Goal: Task Accomplishment & Management: Manage account settings

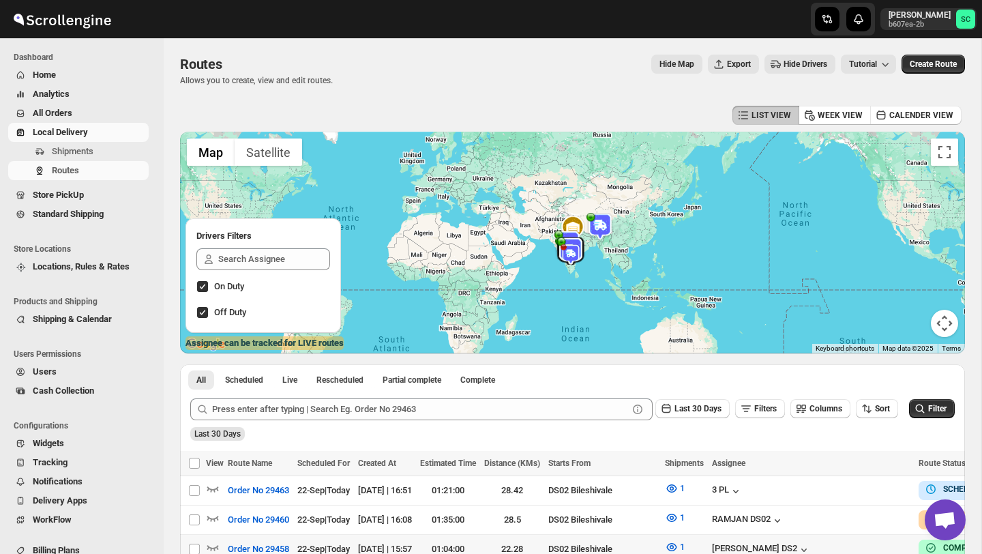
scroll to position [67, 0]
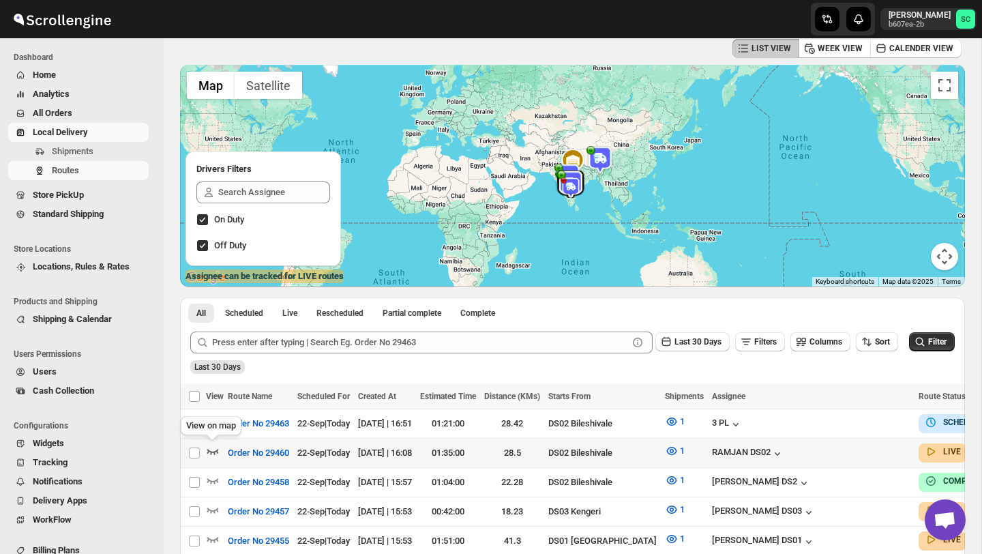
click at [211, 453] on icon "button" at bounding box center [213, 451] width 12 height 5
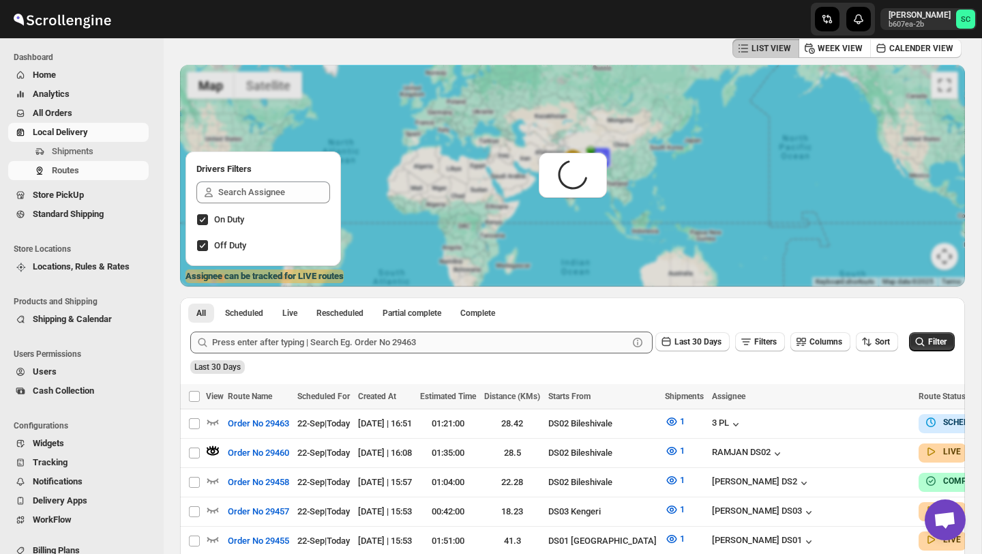
scroll to position [0, 0]
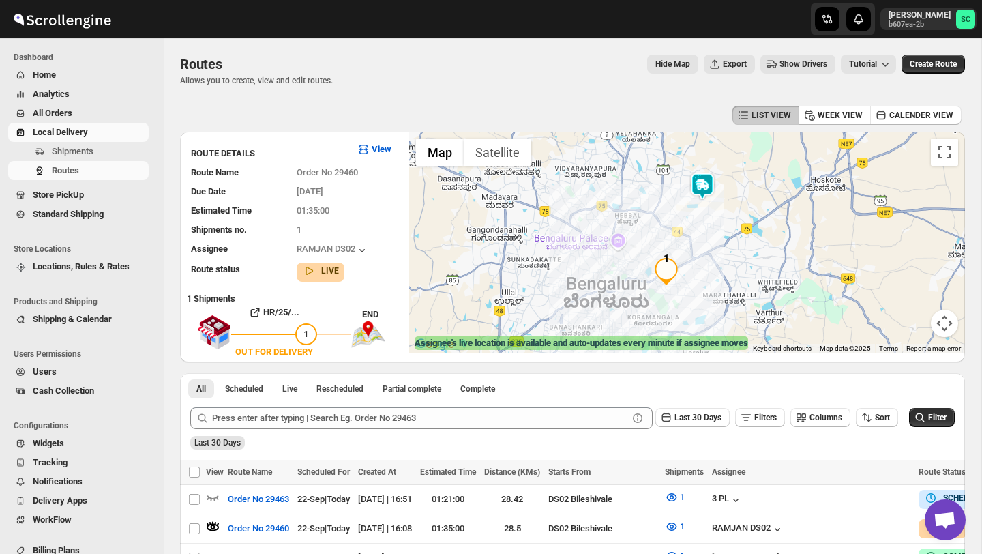
click at [703, 183] on img at bounding box center [702, 185] width 27 height 27
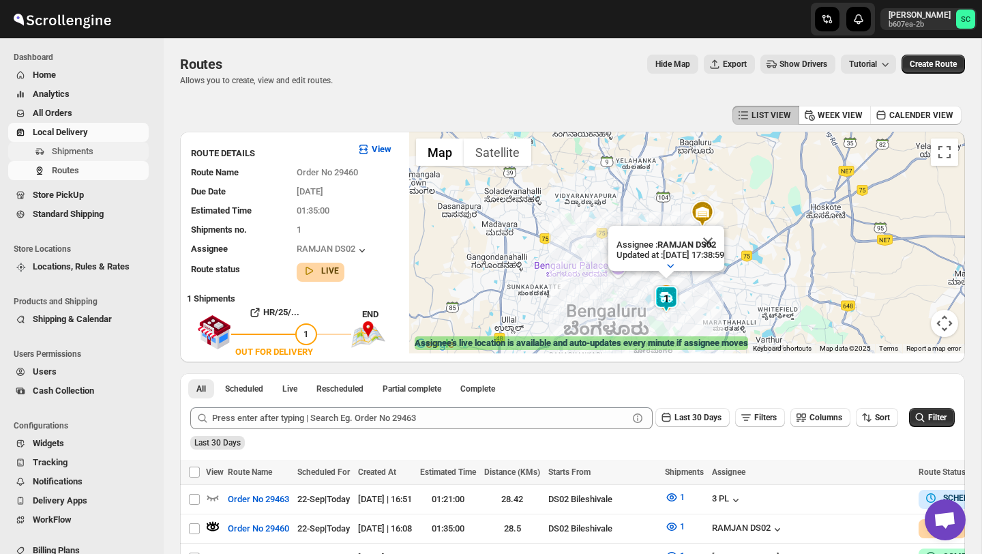
click at [78, 156] on span "Shipments" at bounding box center [73, 151] width 42 height 10
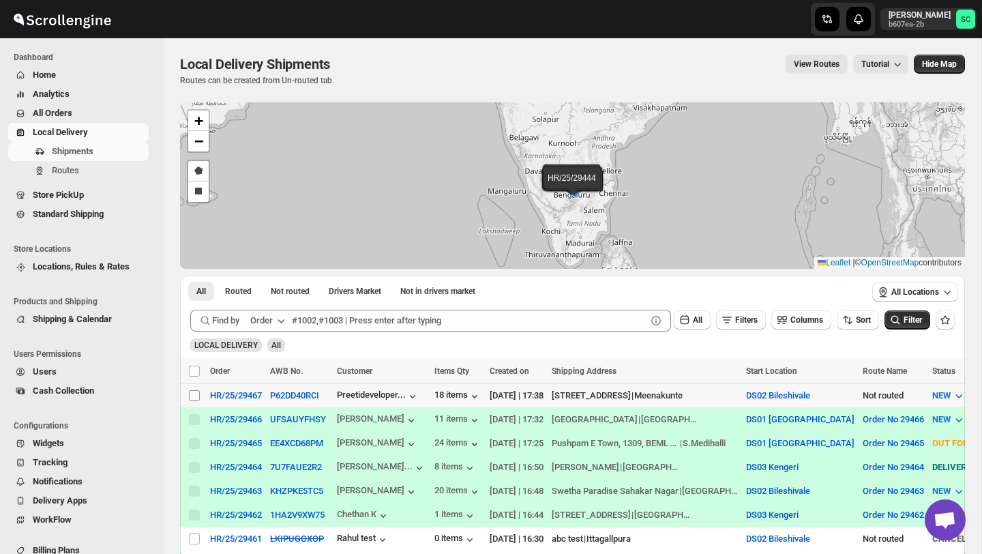
click at [190, 397] on input "Select shipment" at bounding box center [194, 395] width 11 height 11
checkbox input "true"
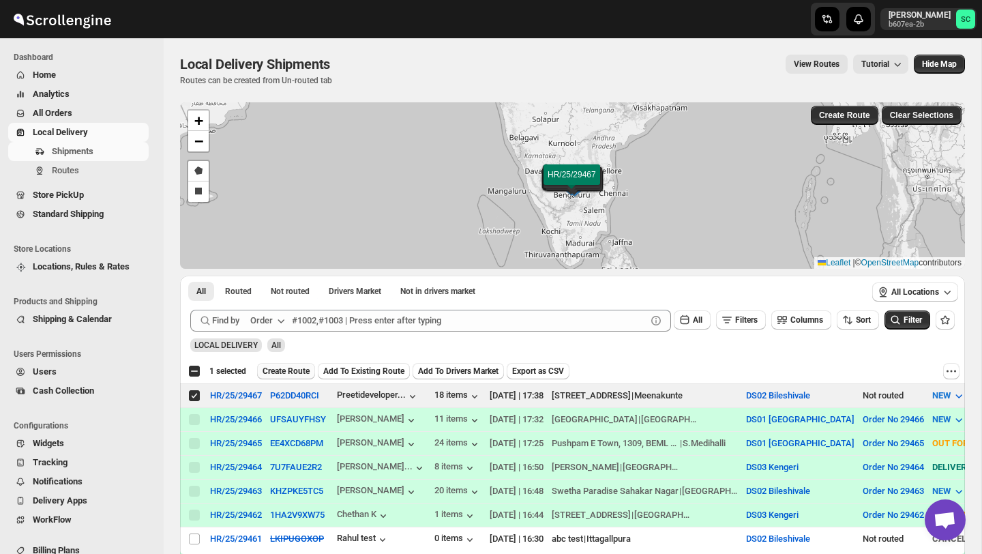
click at [299, 373] on span "Create Route" at bounding box center [285, 370] width 47 height 11
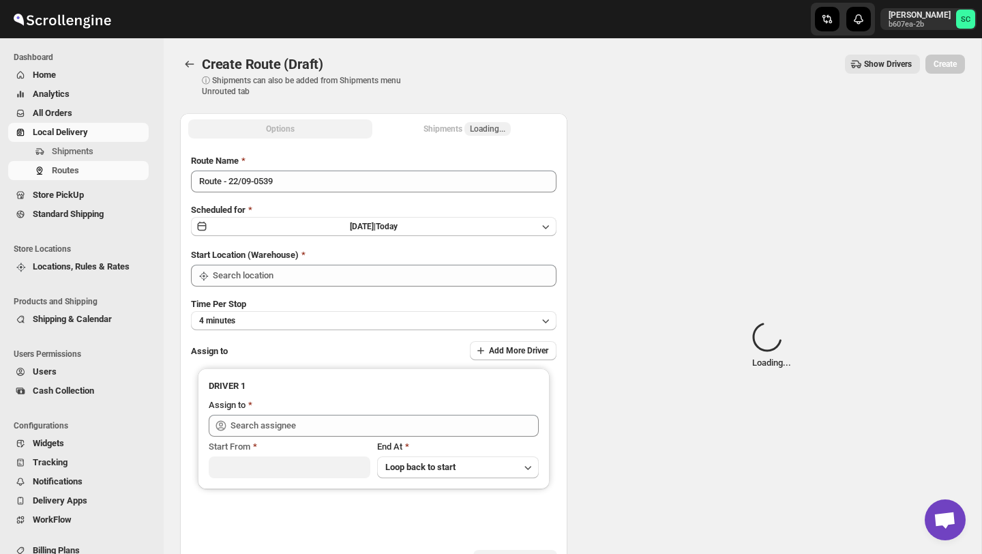
type input "DS02 Bileshivale"
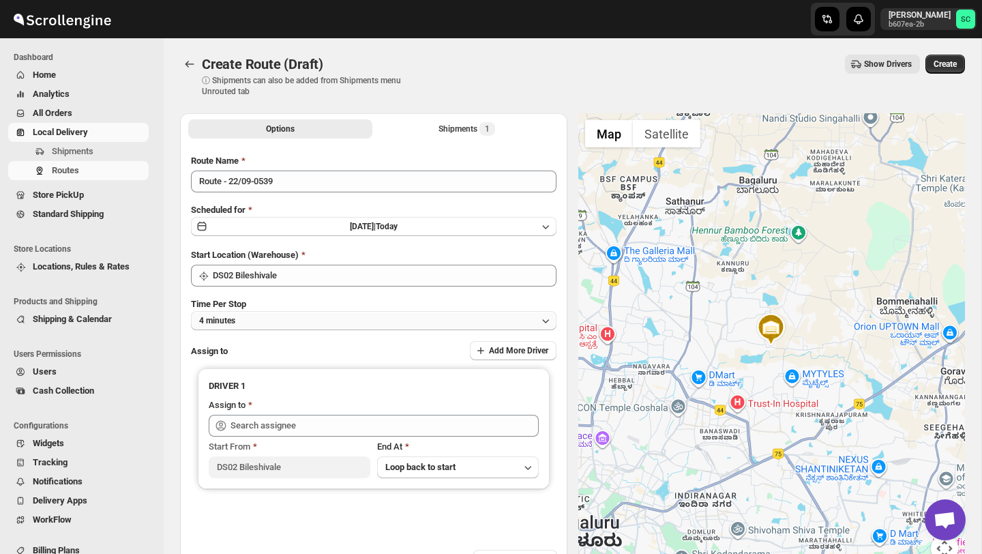
click at [295, 318] on button "4 minutes" at bounding box center [373, 320] width 365 height 19
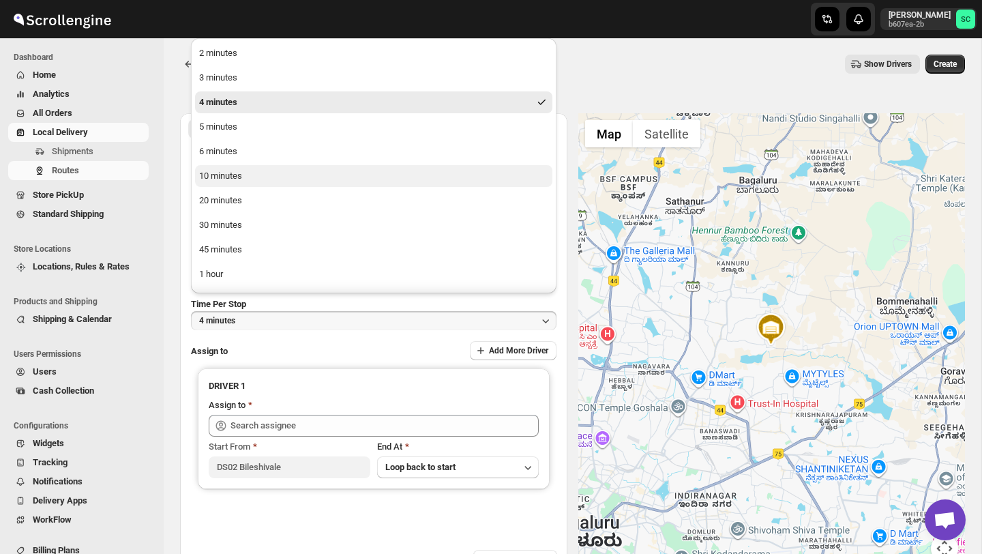
click at [250, 174] on button "10 minutes" at bounding box center [373, 176] width 357 height 22
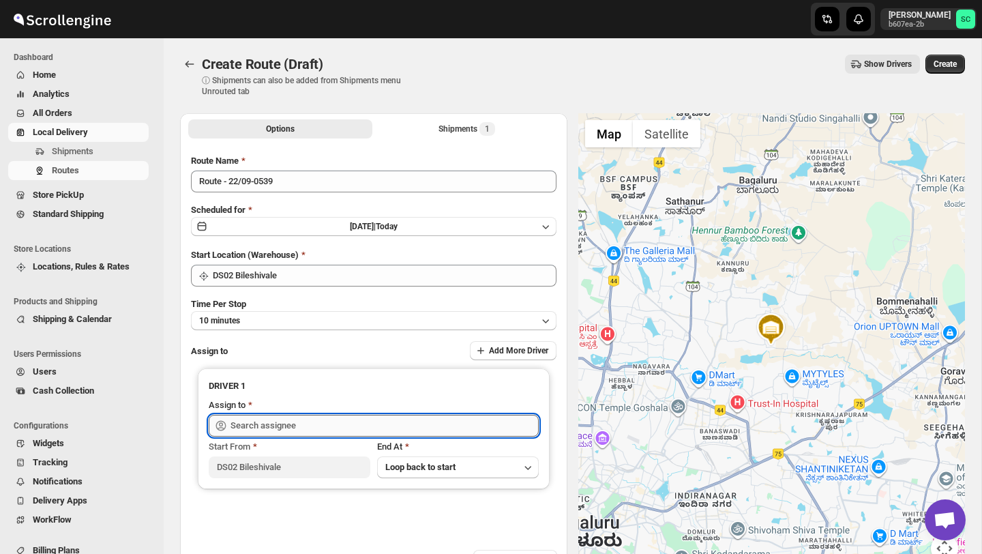
click at [279, 427] on input "text" at bounding box center [384, 426] width 308 height 22
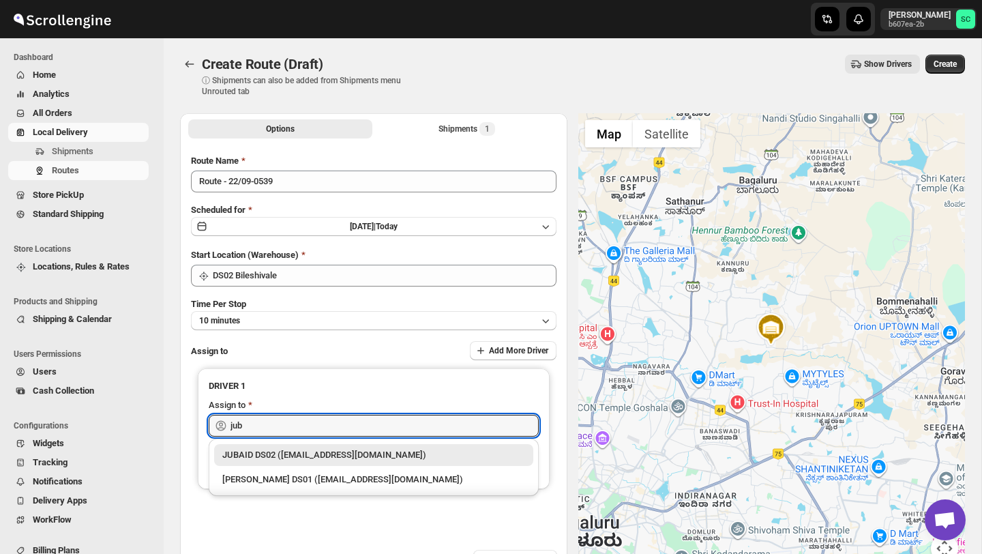
click at [296, 453] on div "JUBAID DS02 (vanafe7637@isorax.com)" at bounding box center [373, 455] width 303 height 14
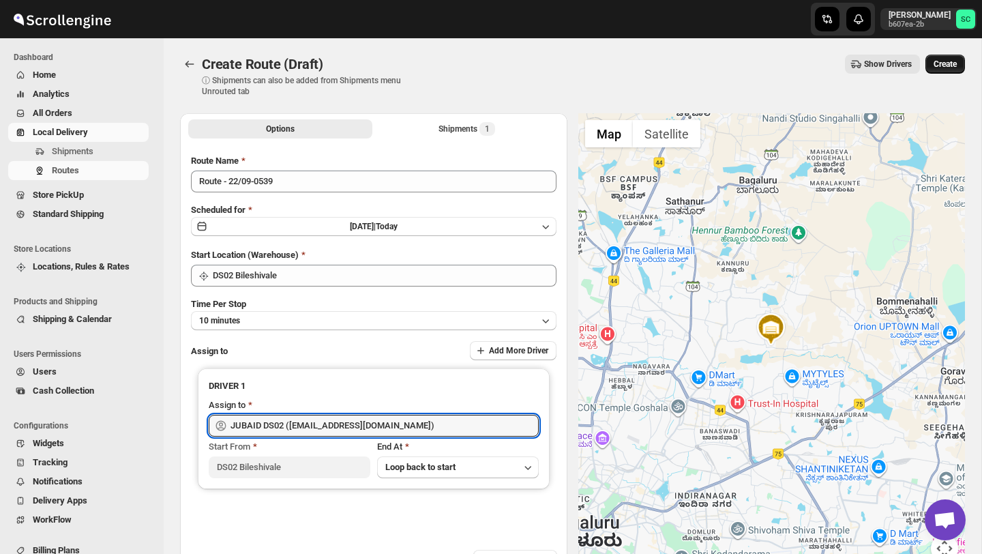
type input "JUBAID DS02 (vanafe7637@isorax.com)"
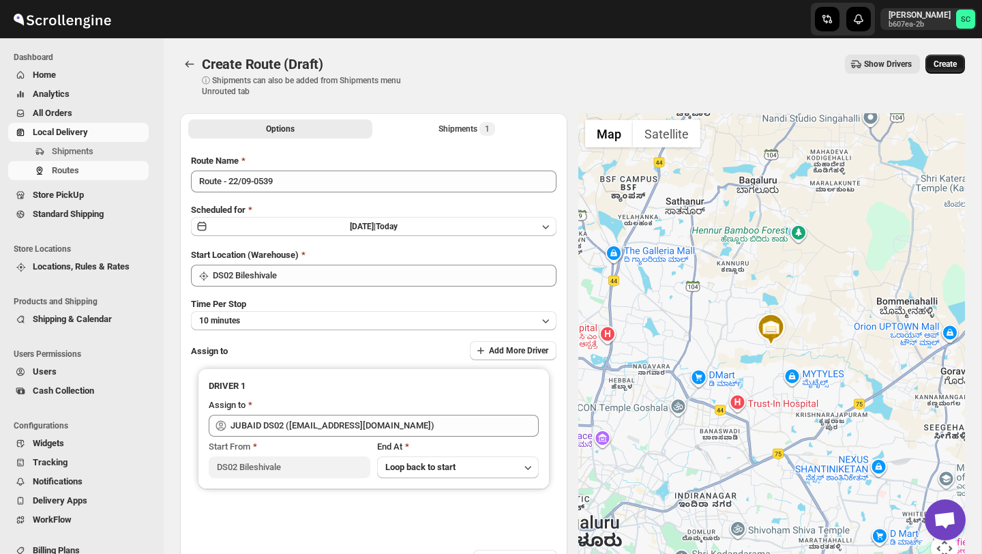
click at [961, 63] on button "Create" at bounding box center [945, 64] width 40 height 19
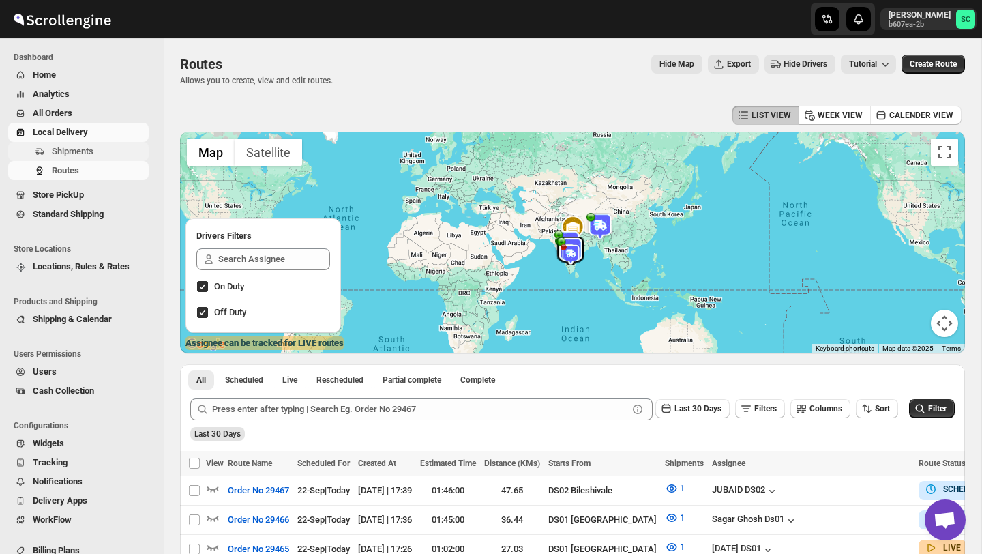
click at [90, 145] on span "Shipments" at bounding box center [99, 152] width 94 height 14
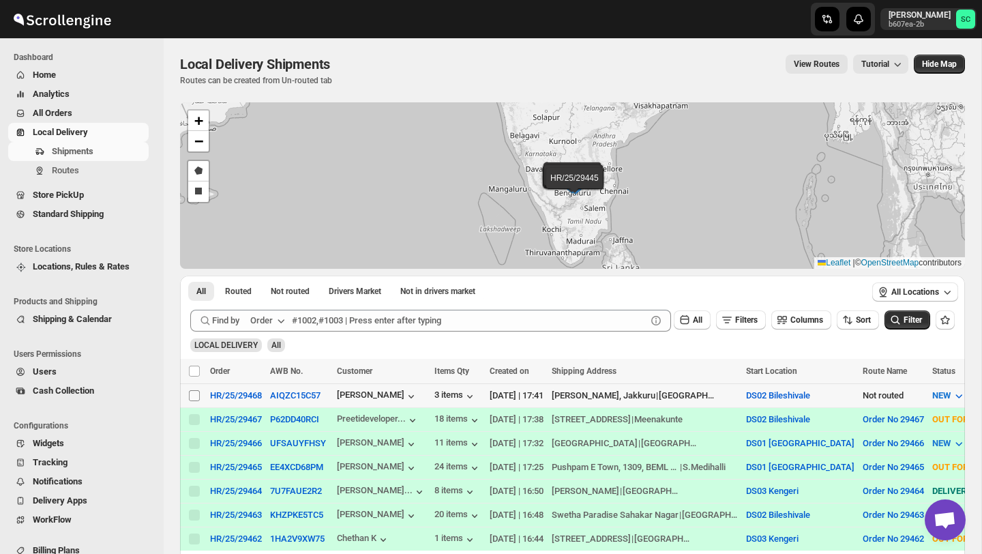
click at [194, 399] on input "Select shipment" at bounding box center [194, 395] width 11 height 11
checkbox input "true"
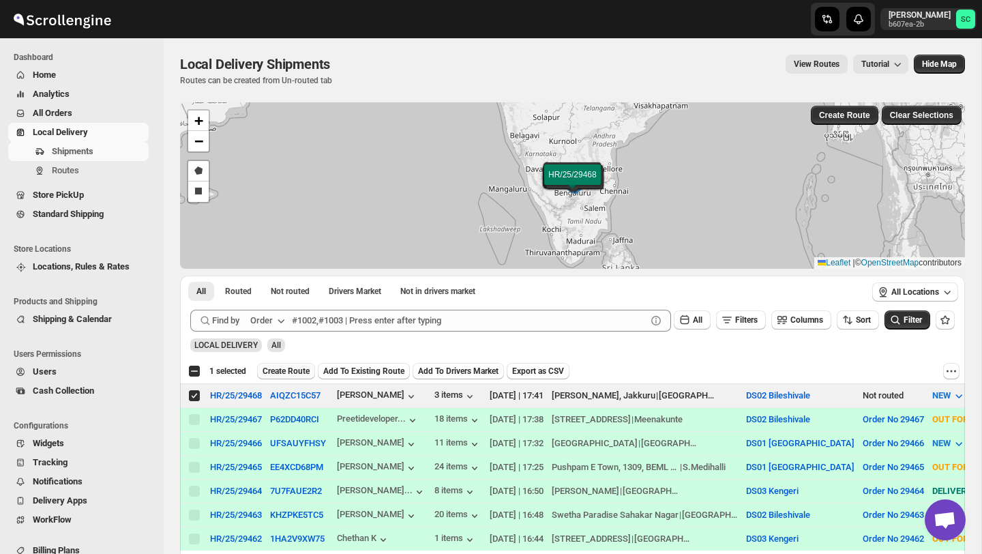
click at [286, 373] on span "Create Route" at bounding box center [285, 370] width 47 height 11
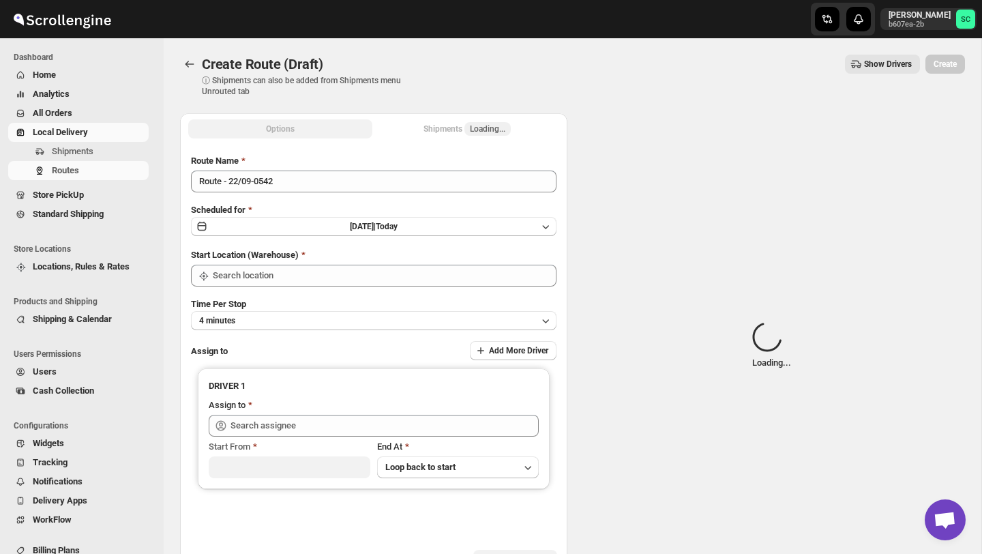
type input "DS02 Bileshivale"
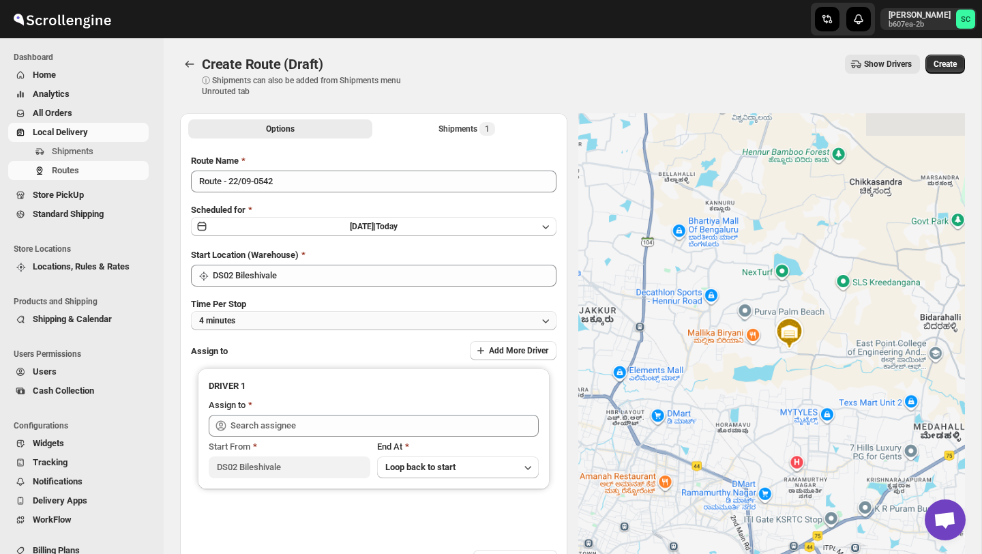
click at [290, 325] on button "4 minutes" at bounding box center [373, 320] width 365 height 19
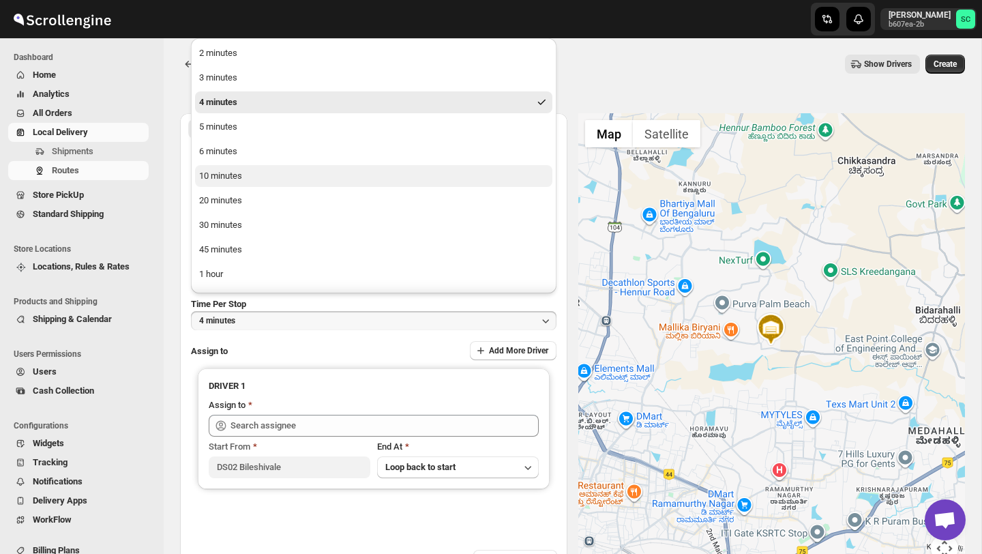
click at [243, 183] on button "10 minutes" at bounding box center [373, 176] width 357 height 22
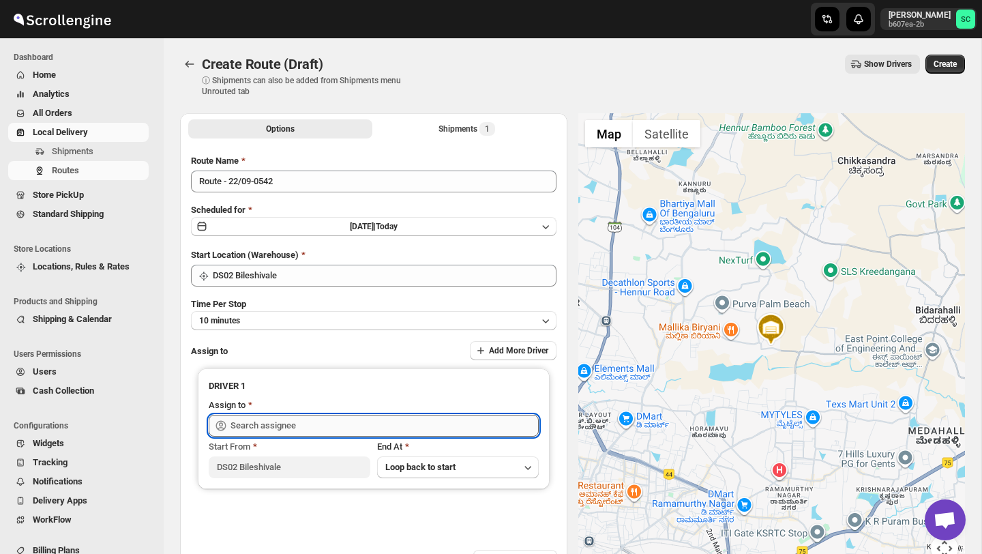
click at [296, 428] on input "text" at bounding box center [384, 426] width 308 height 22
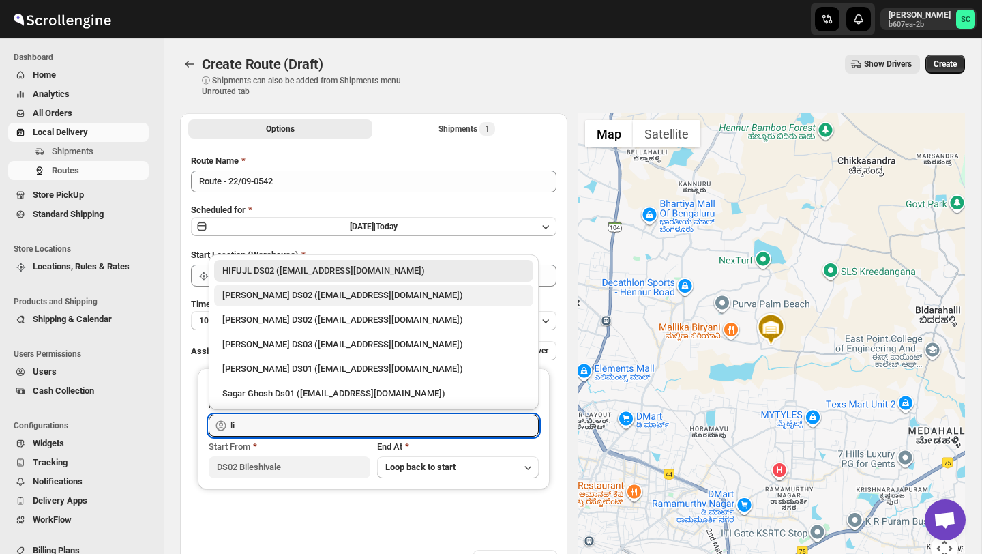
click at [307, 290] on div "ELION DAIMAIRI DS02 (cirecaw311@nutrv.com)" at bounding box center [373, 295] width 303 height 14
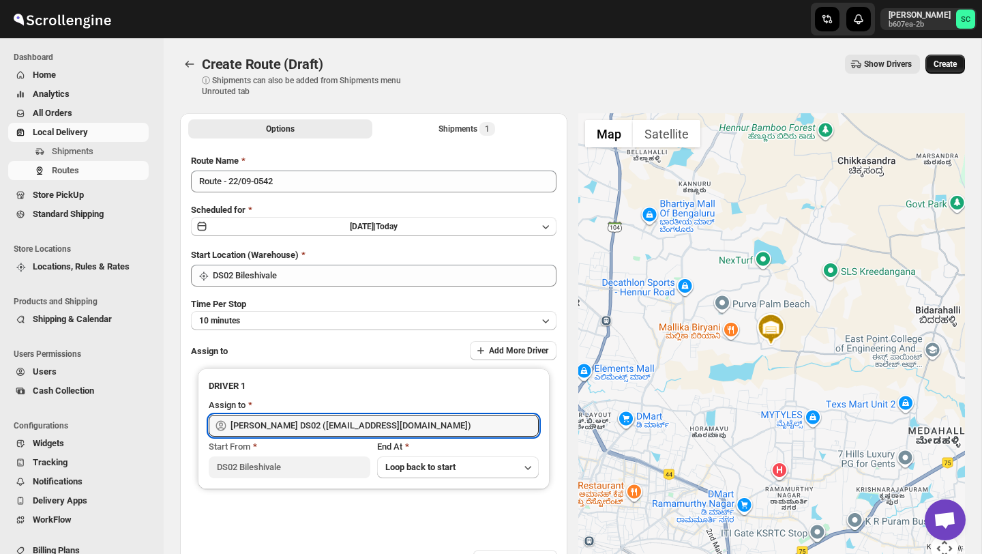
type input "ELION DAIMAIRI DS02 (cirecaw311@nutrv.com)"
click at [943, 72] on button "Create" at bounding box center [945, 64] width 40 height 19
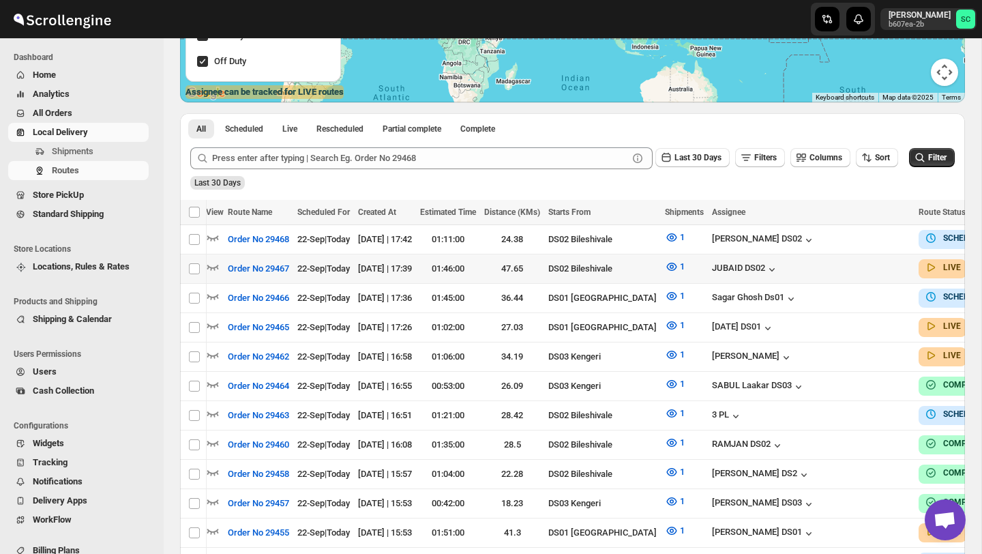
scroll to position [0, 108]
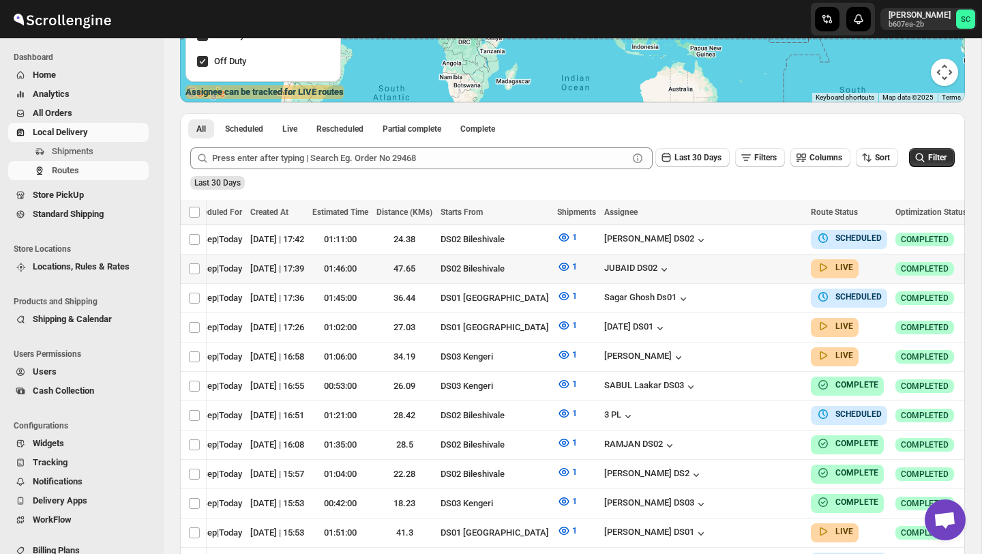
click at [978, 265] on icon "button" at bounding box center [985, 268] width 14 height 14
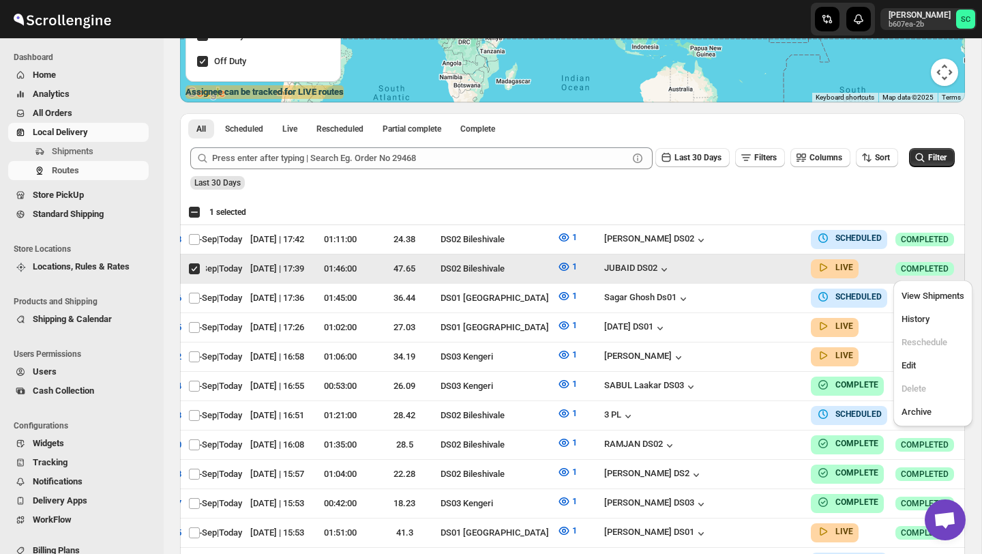
scroll to position [0, 0]
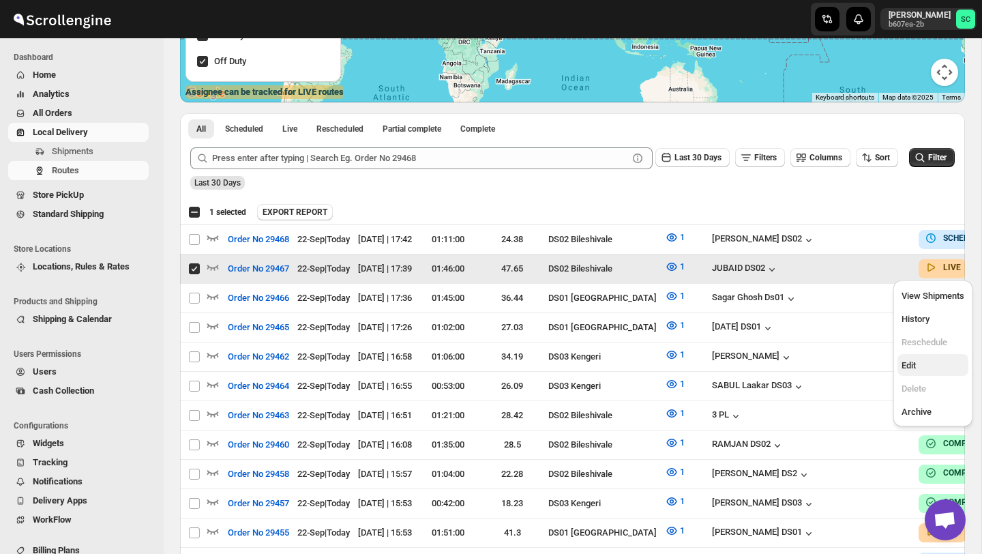
click at [924, 358] on button "Edit" at bounding box center [932, 365] width 71 height 22
checkbox input "false"
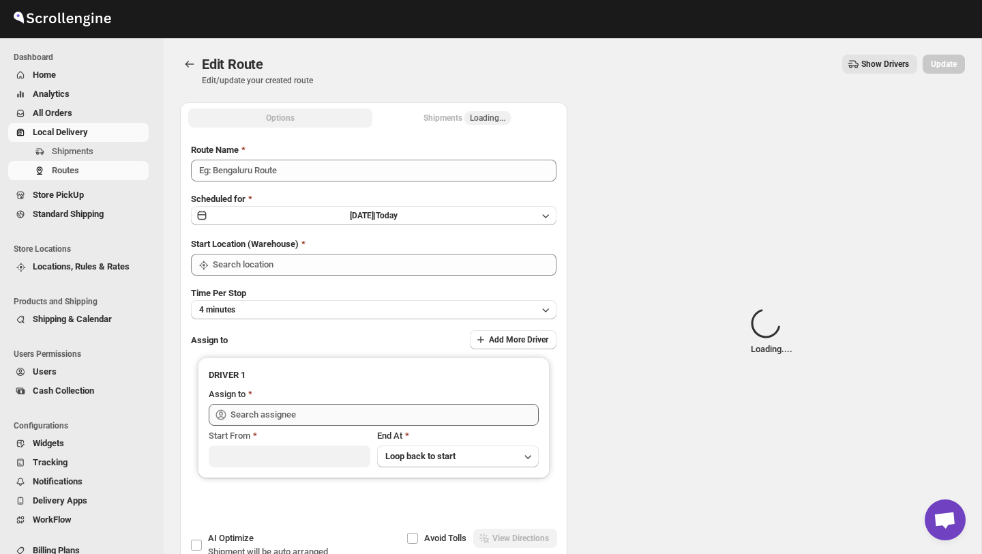
type input "Order No 29467"
type input "DS02 Bileshivale"
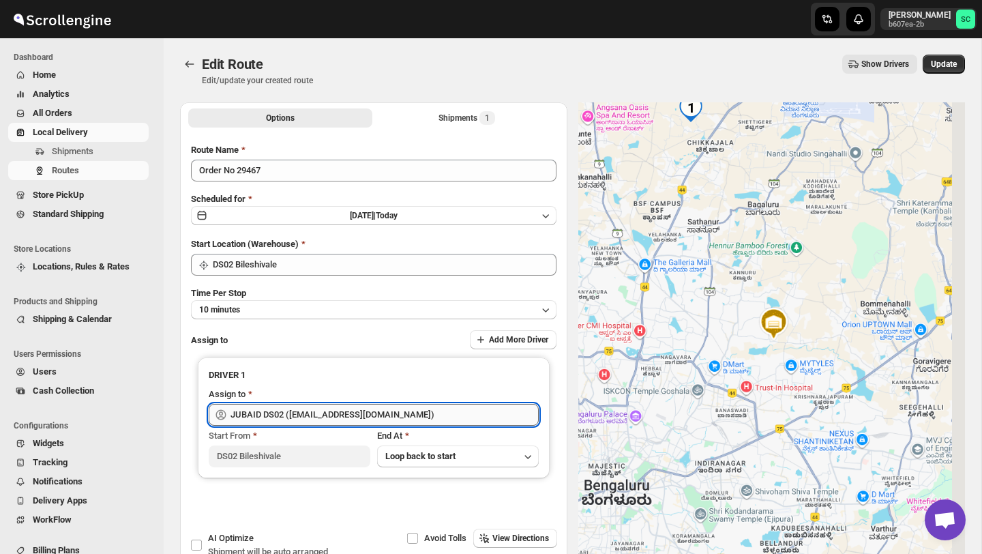
click at [418, 412] on input "JUBAID DS02 (vanafe7637@isorax.com)" at bounding box center [384, 415] width 308 height 22
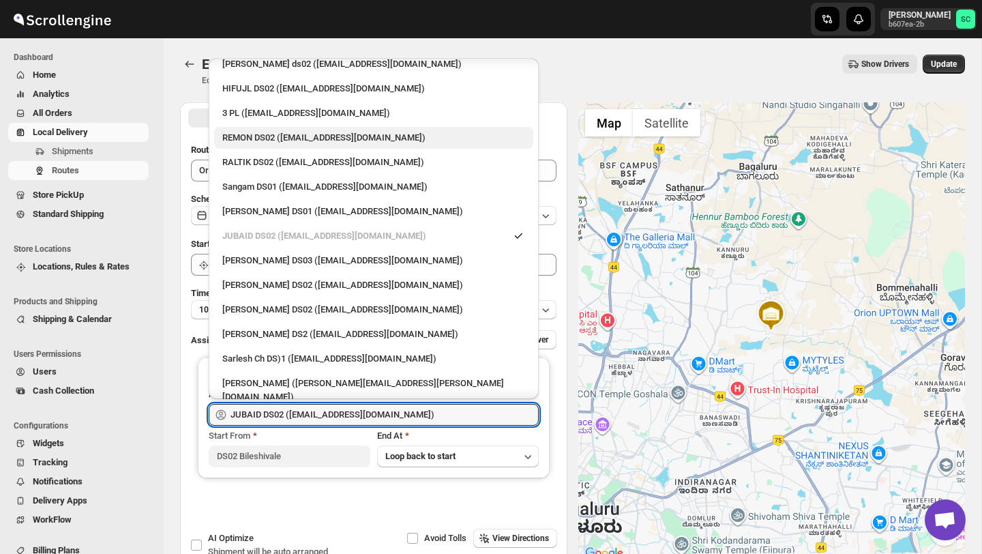
scroll to position [222, 0]
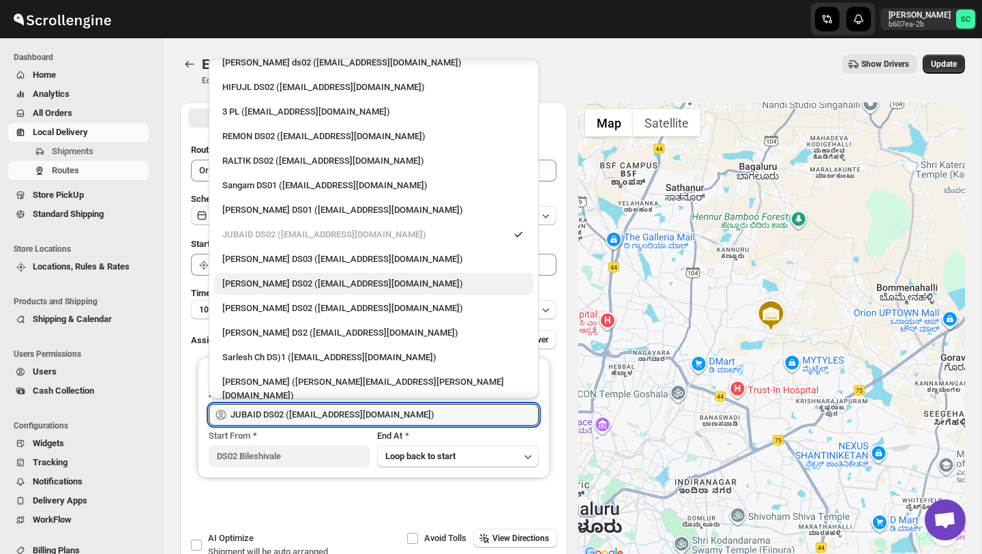
click at [350, 277] on div "PRAKSH NEWAR DS02 (tetidoh251@flektel.com)" at bounding box center [373, 284] width 303 height 14
type input "PRAKSH NEWAR DS02 (tetidoh251@flektel.com)"
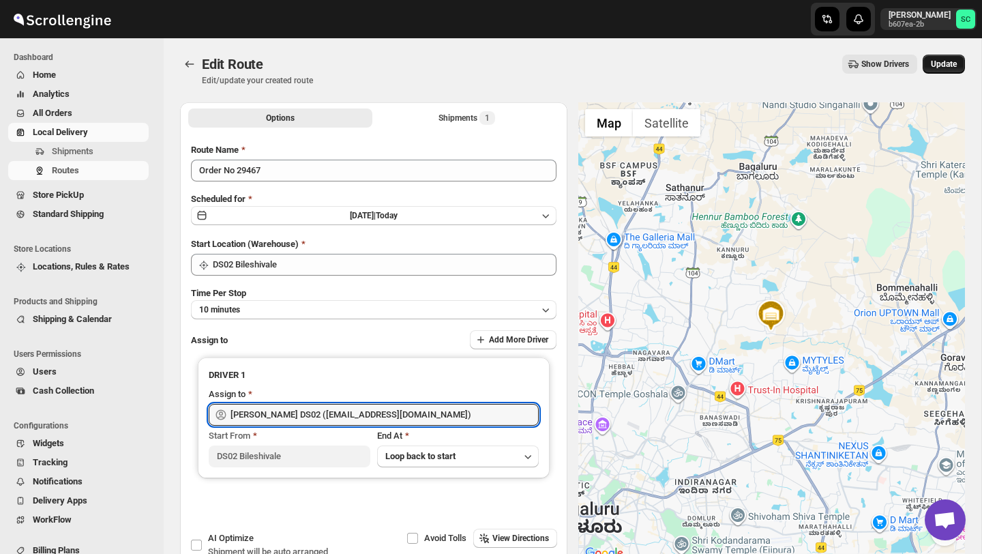
click at [940, 64] on span "Update" at bounding box center [944, 64] width 26 height 11
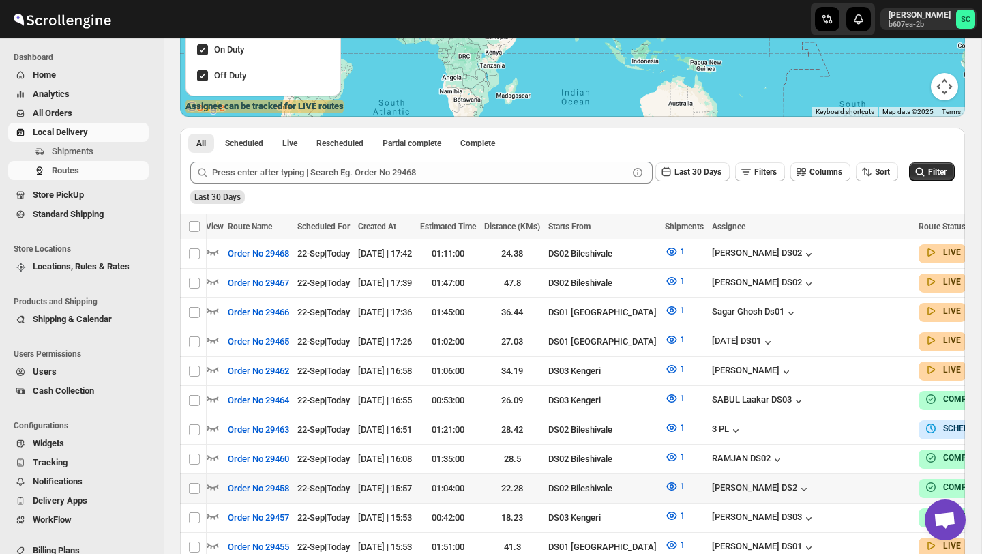
scroll to position [0, 108]
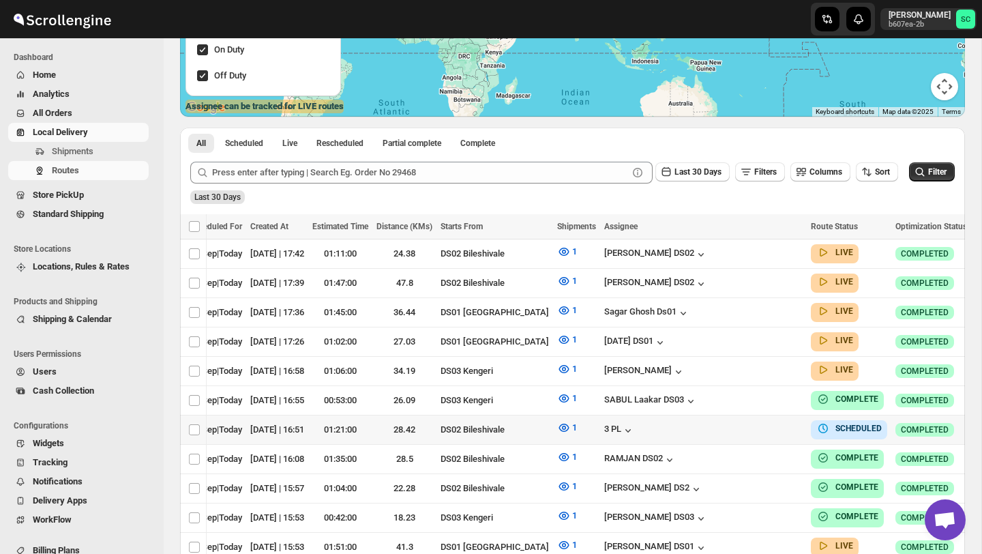
click at [978, 423] on icon "button" at bounding box center [985, 429] width 14 height 14
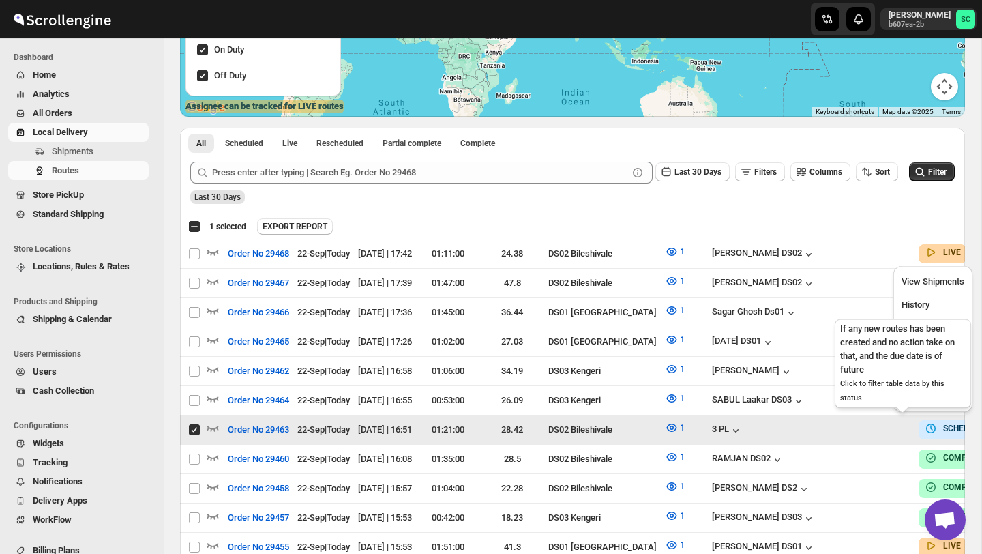
scroll to position [0, 0]
click at [937, 281] on span "View Shipments" at bounding box center [932, 281] width 63 height 10
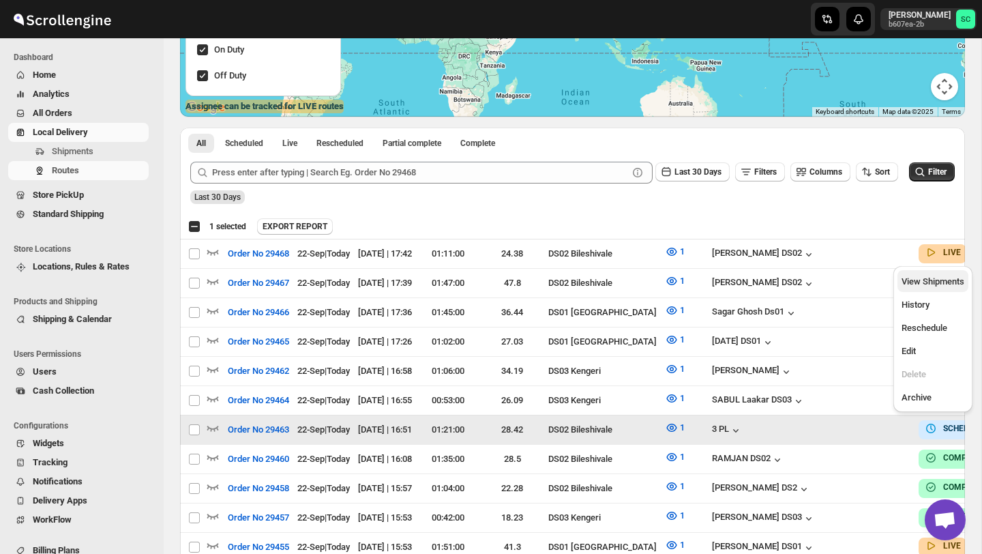
checkbox input "false"
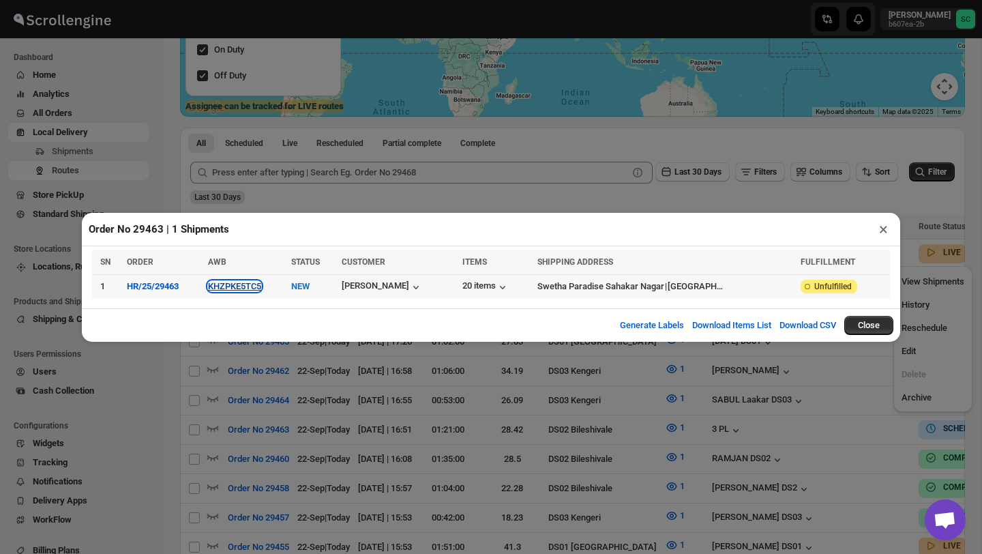
click at [252, 284] on button "KHZPKE5TC5" at bounding box center [234, 286] width 53 height 10
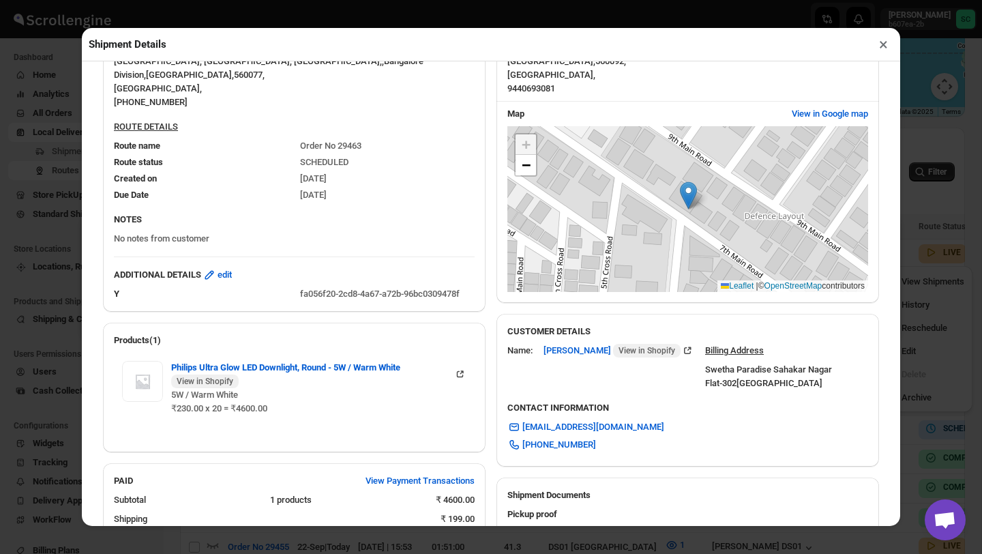
scroll to position [440, 0]
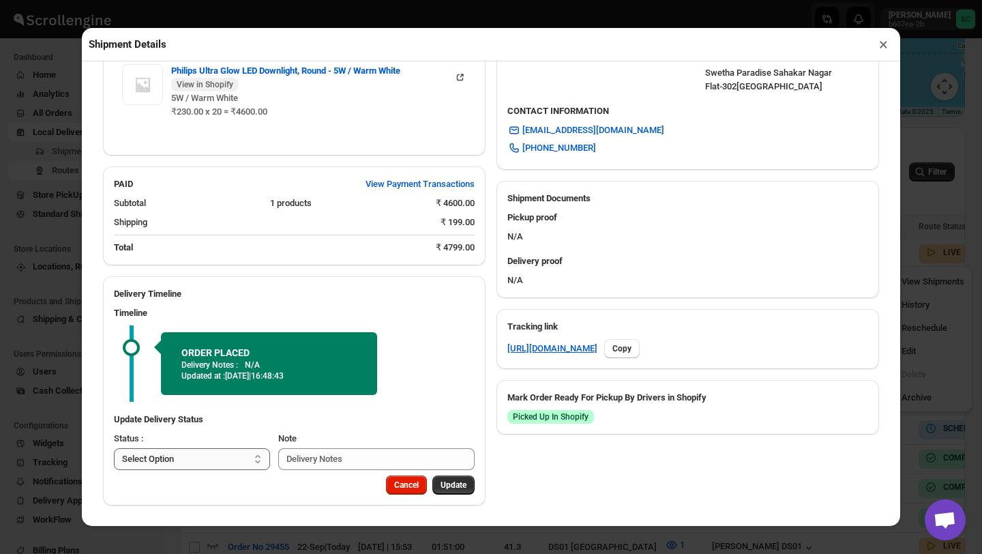
click at [235, 449] on select "Select Option PICKED UP OUT FOR DELIVERY RESCHEDULE DELIVERED CANCELLED" at bounding box center [192, 459] width 156 height 22
select select "PICKED_UP"
click at [433, 485] on span "Pick Products" at bounding box center [440, 484] width 51 height 11
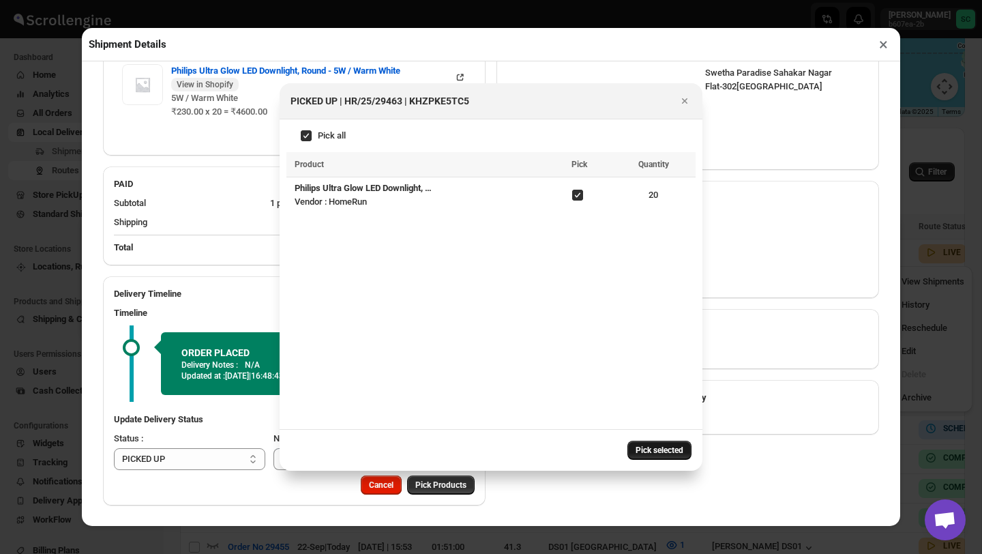
click at [657, 452] on span "Pick selected" at bounding box center [659, 450] width 48 height 11
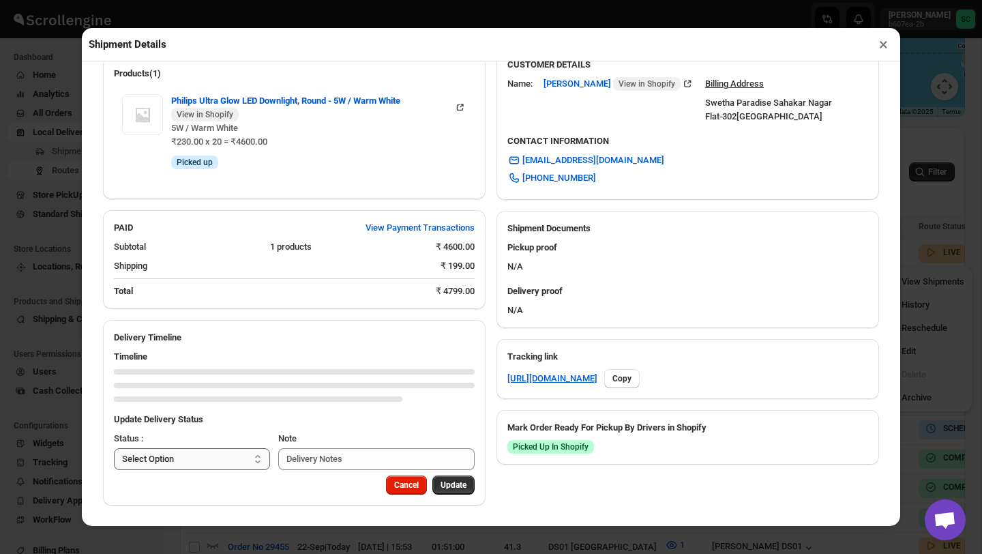
scroll to position [410, 0]
click at [224, 462] on select "Select Option PICKED UP OUT FOR DELIVERY RESCHEDULE DELIVERED CANCELLED" at bounding box center [192, 459] width 156 height 22
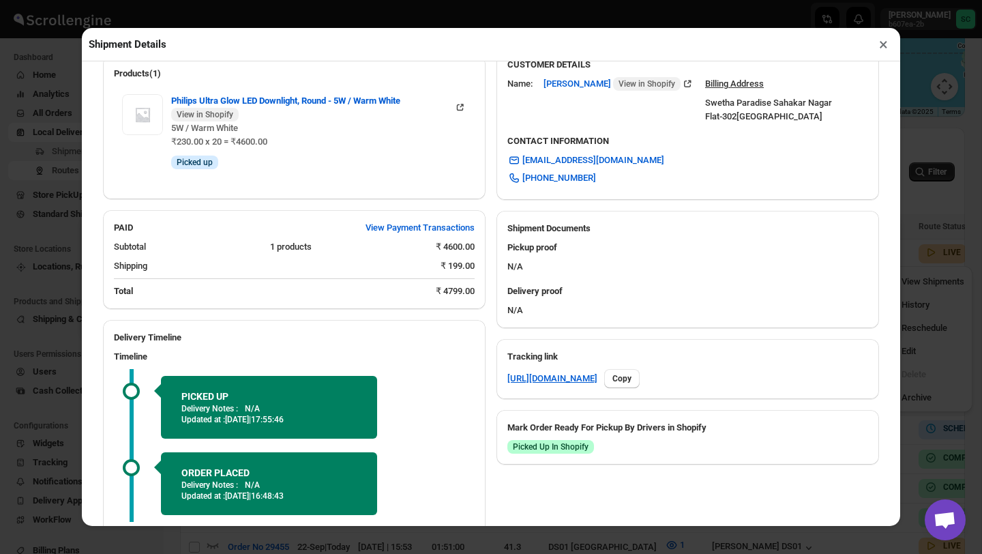
select select "OUT_FOR_DELIVERY"
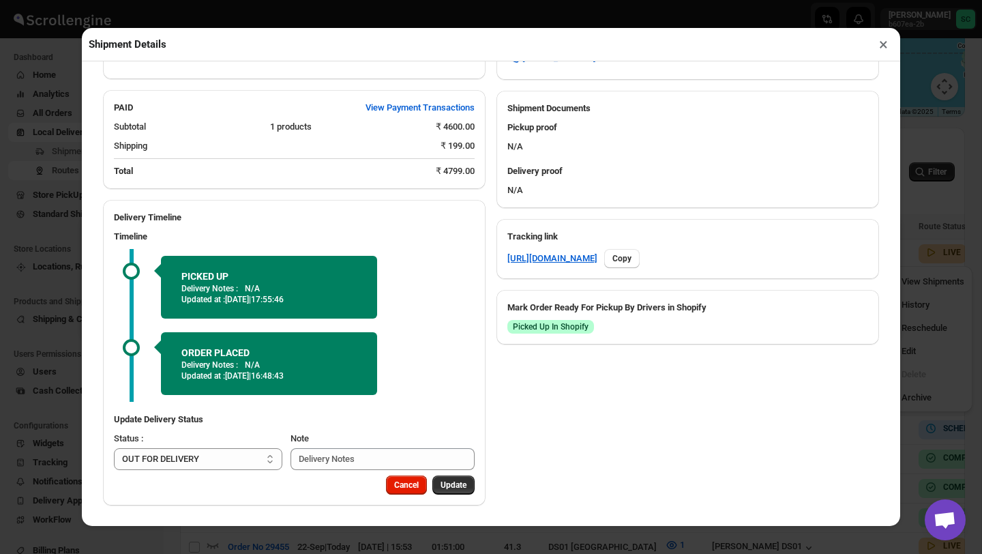
click at [453, 486] on span "Update" at bounding box center [453, 484] width 26 height 11
select select
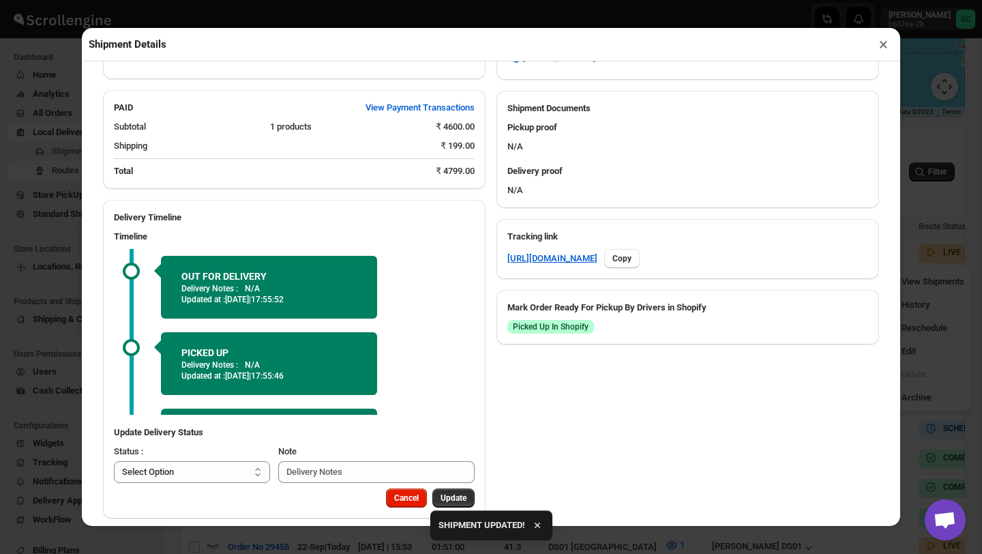
click at [879, 46] on button "×" at bounding box center [883, 44] width 20 height 19
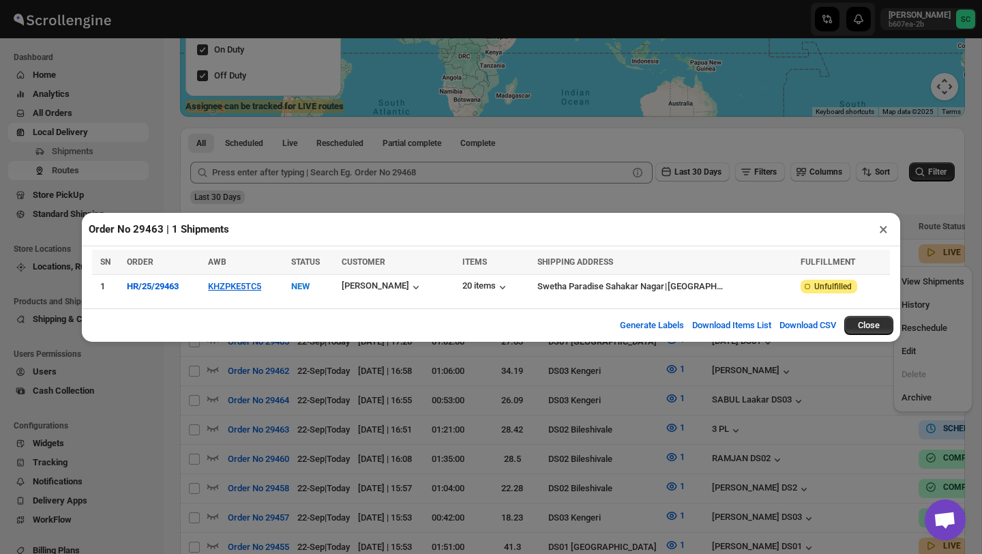
click at [880, 230] on button "×" at bounding box center [883, 229] width 20 height 19
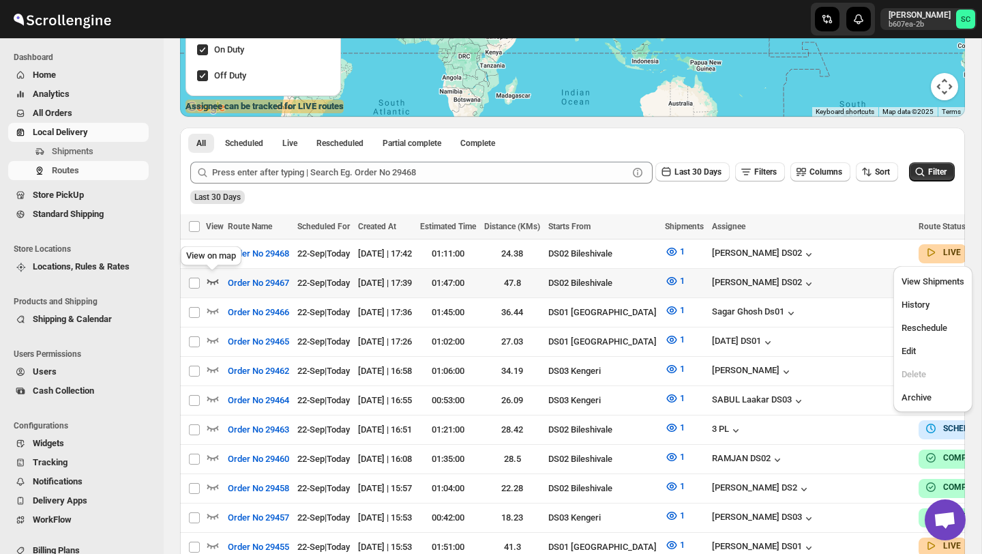
click at [207, 277] on icon "button" at bounding box center [213, 281] width 14 height 14
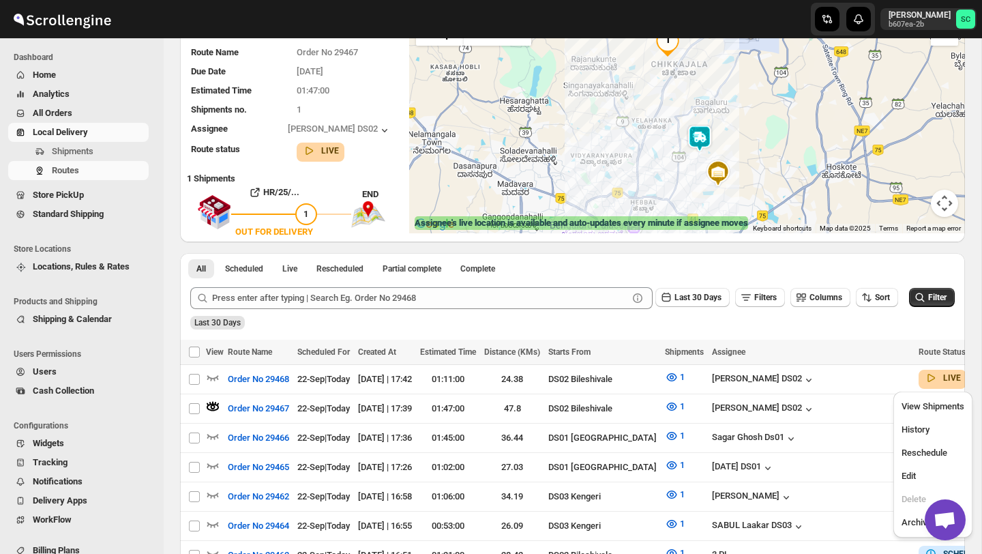
scroll to position [0, 0]
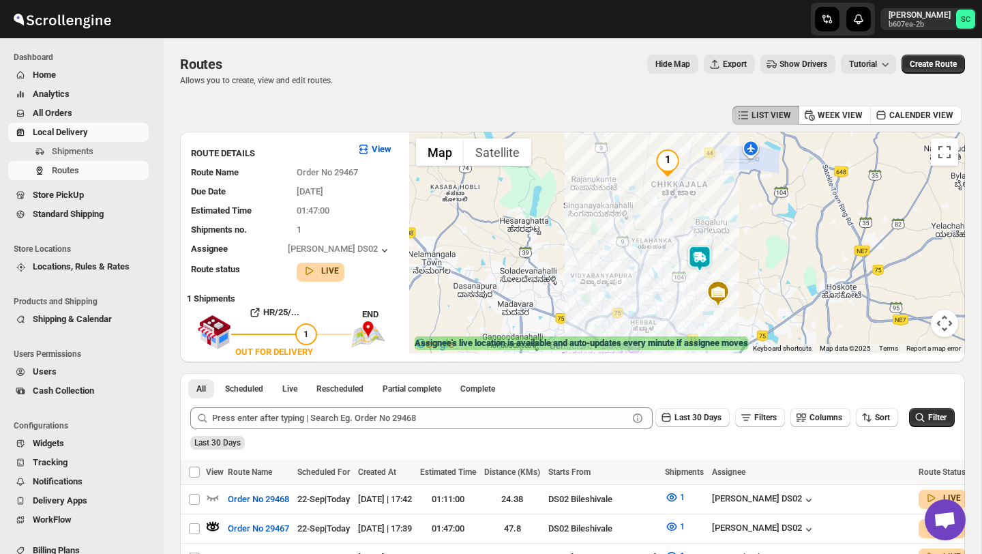
click at [701, 256] on img at bounding box center [699, 258] width 27 height 27
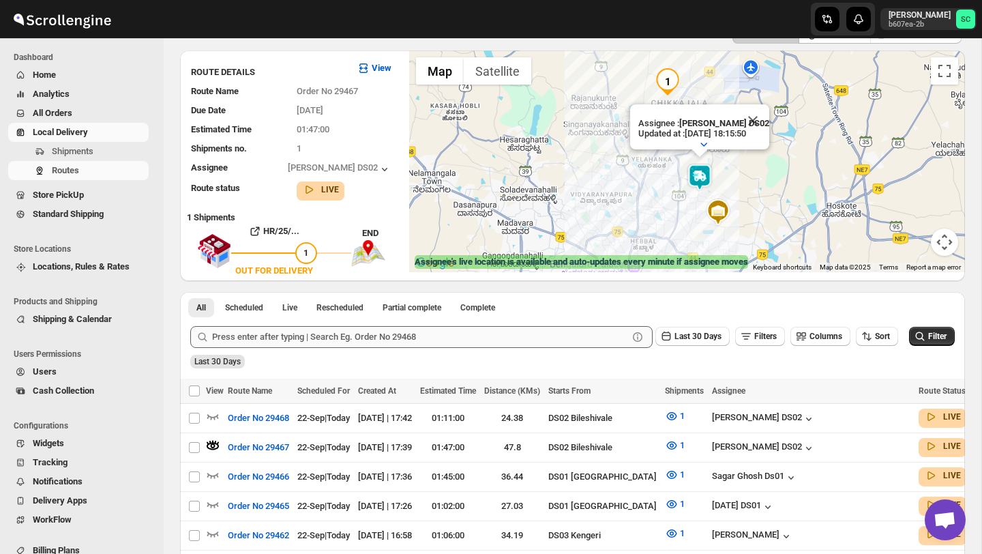
scroll to position [89, 0]
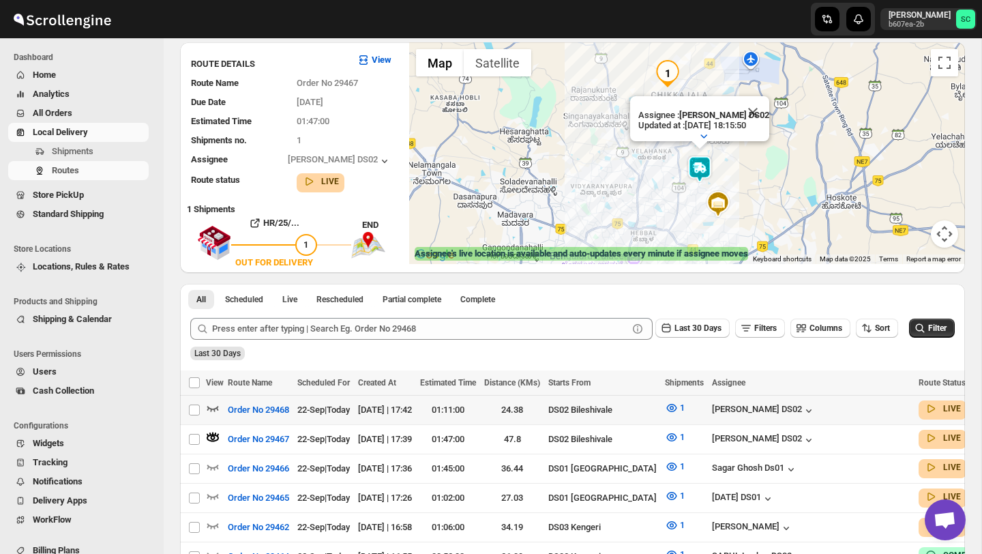
click at [213, 407] on icon "button" at bounding box center [213, 408] width 14 height 14
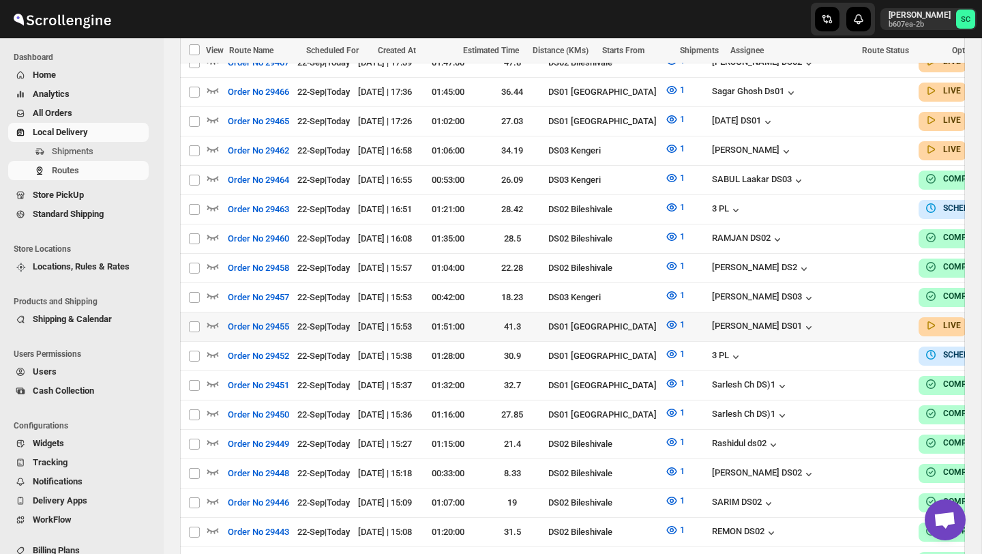
scroll to position [465, 0]
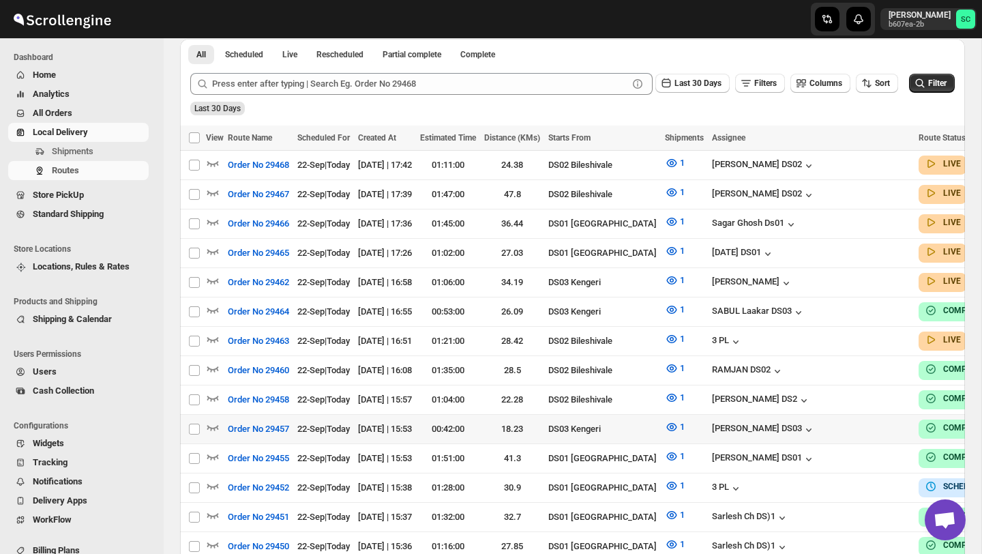
scroll to position [344, 0]
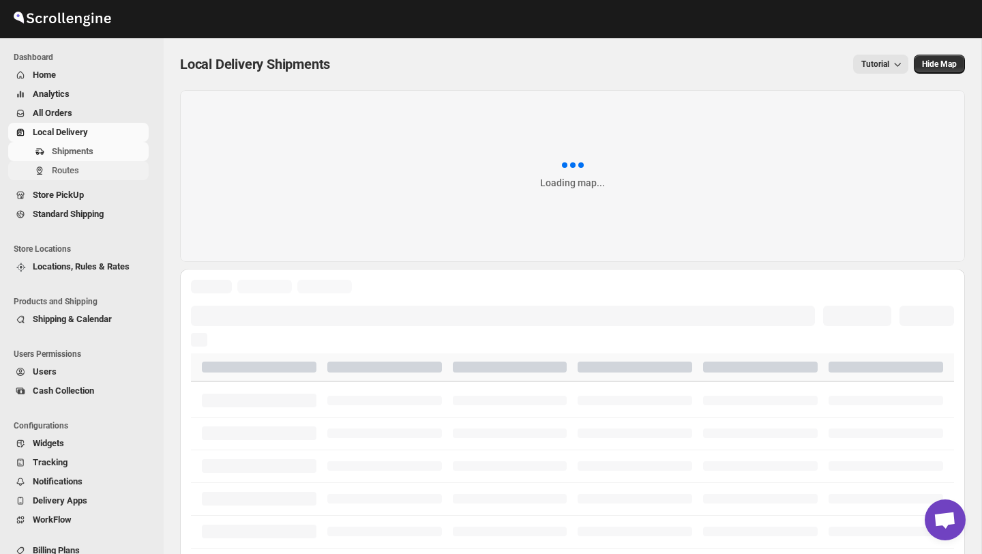
click at [97, 178] on button "Routes" at bounding box center [78, 170] width 140 height 19
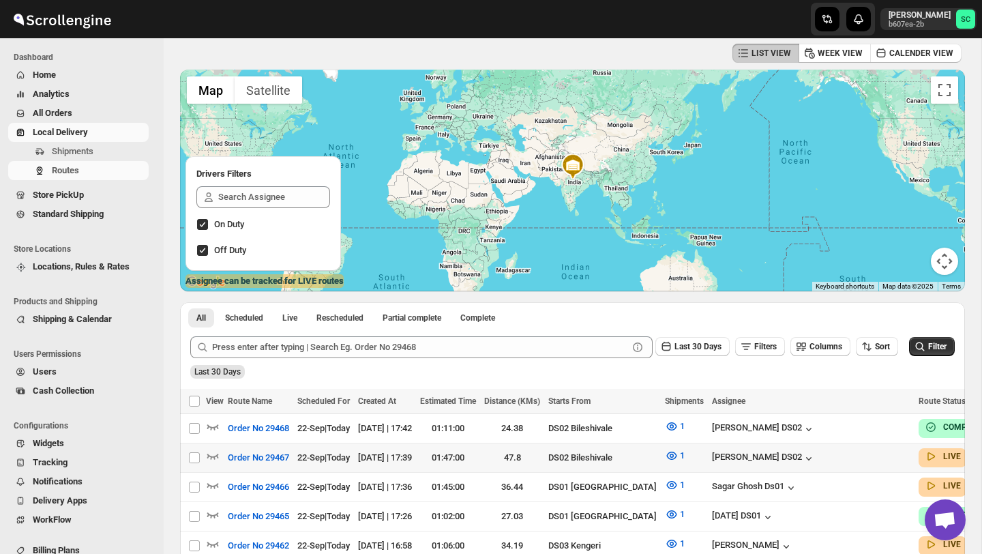
scroll to position [130, 0]
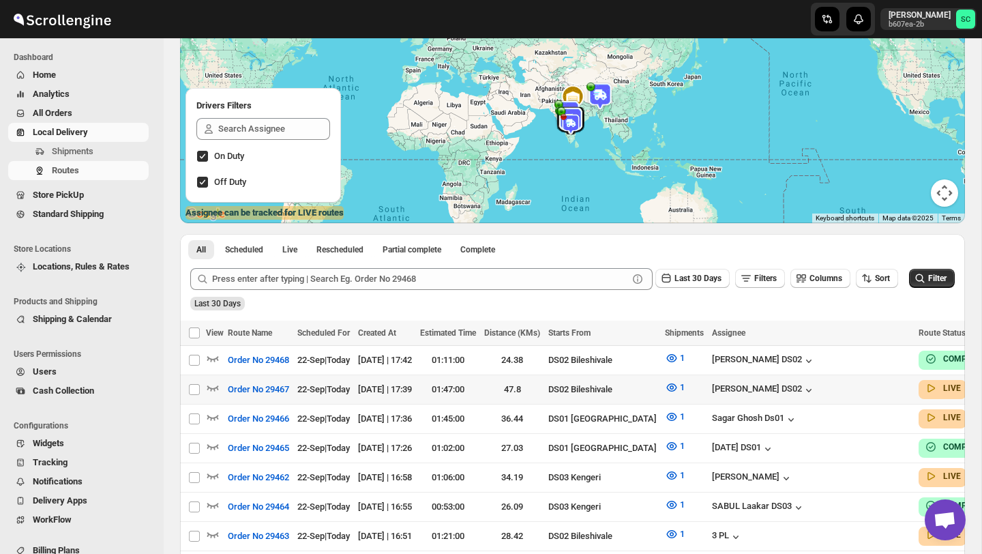
click at [220, 385] on div at bounding box center [215, 389] width 18 height 18
click at [215, 386] on icon "button" at bounding box center [213, 387] width 14 height 14
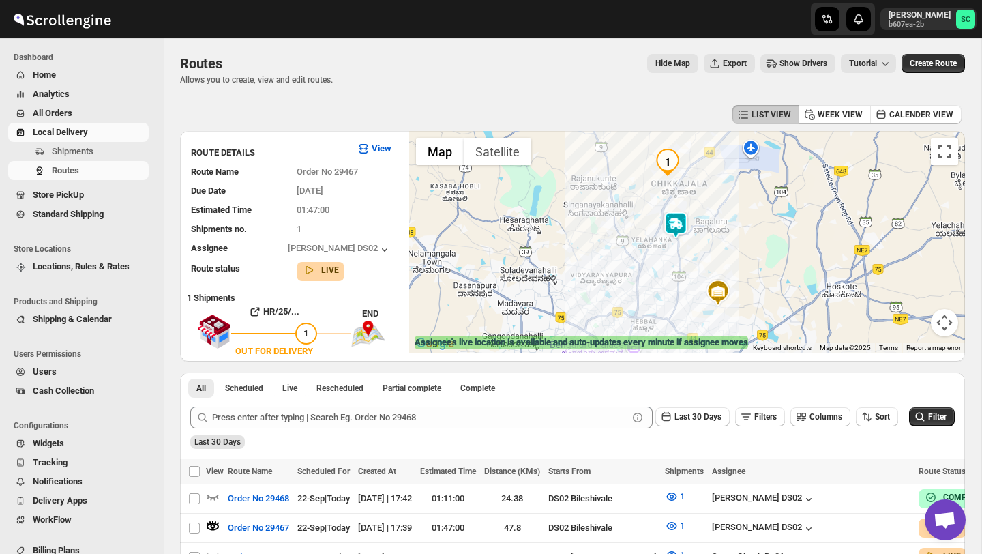
scroll to position [0, 0]
click at [678, 225] on img at bounding box center [675, 225] width 27 height 27
